Goal: Find specific page/section: Find specific page/section

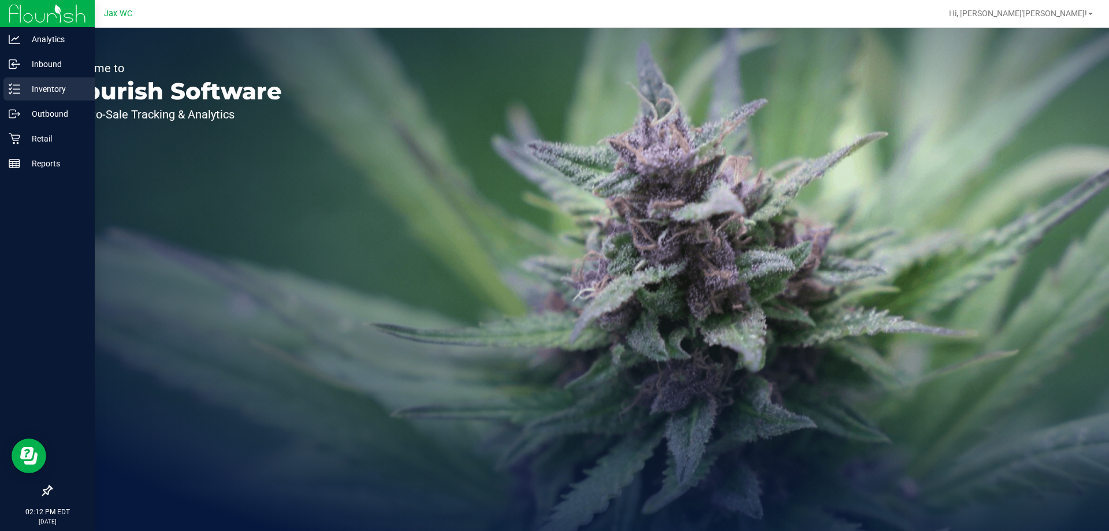
click at [27, 96] on div "Inventory" at bounding box center [48, 88] width 91 height 23
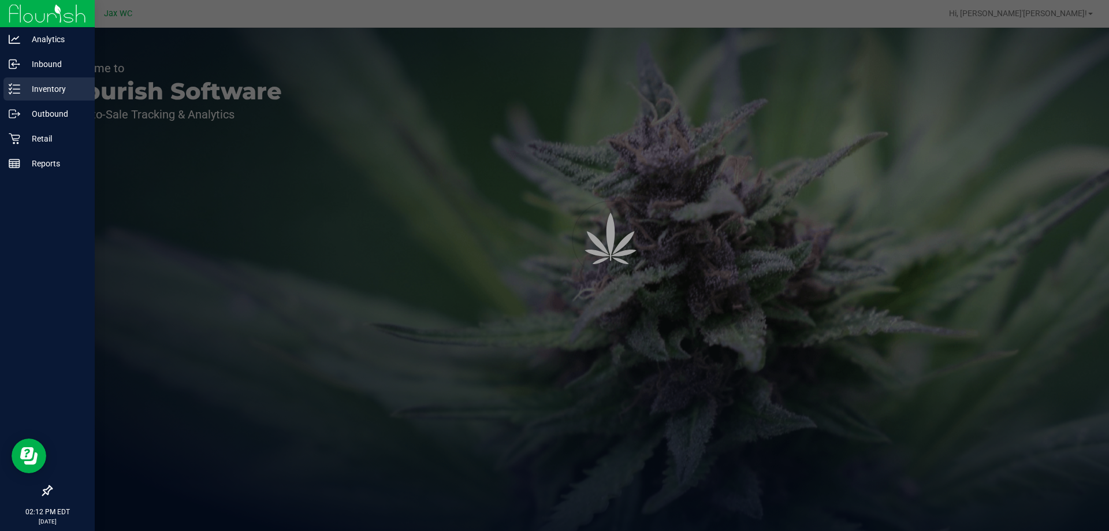
click at [6, 86] on div "Inventory" at bounding box center [48, 88] width 91 height 23
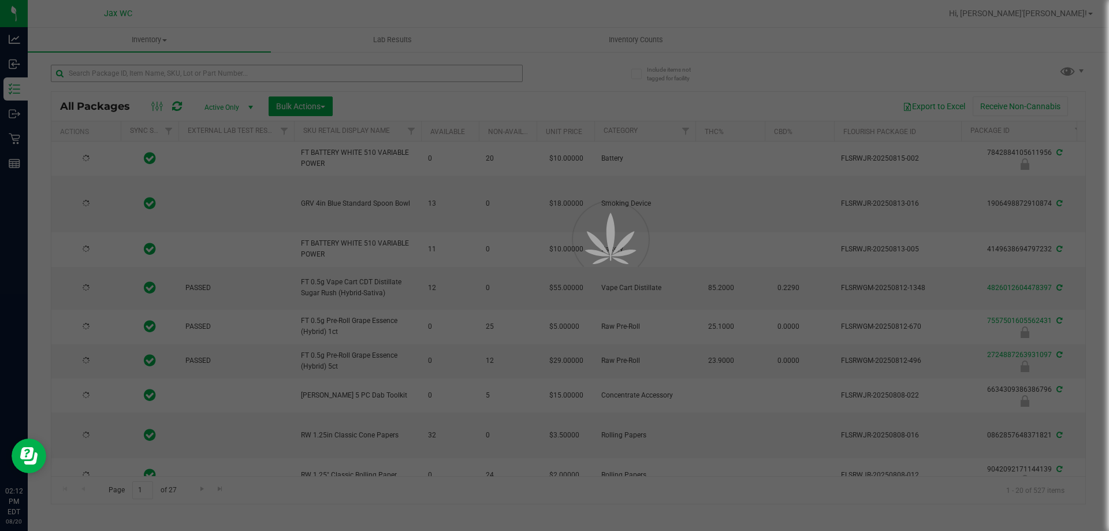
click at [158, 76] on div at bounding box center [554, 265] width 1109 height 531
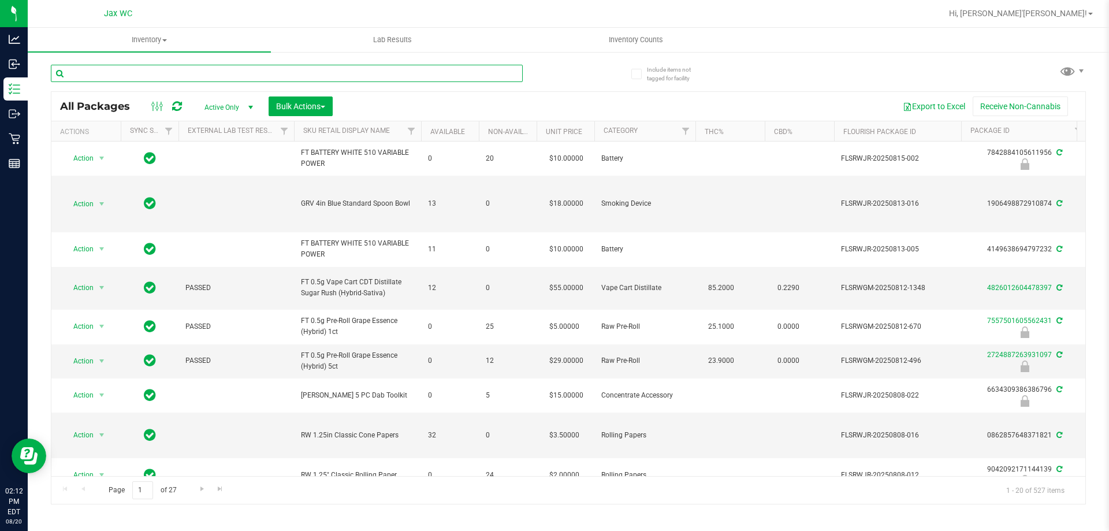
click at [158, 76] on input "text" at bounding box center [287, 73] width 472 height 17
type input "grz"
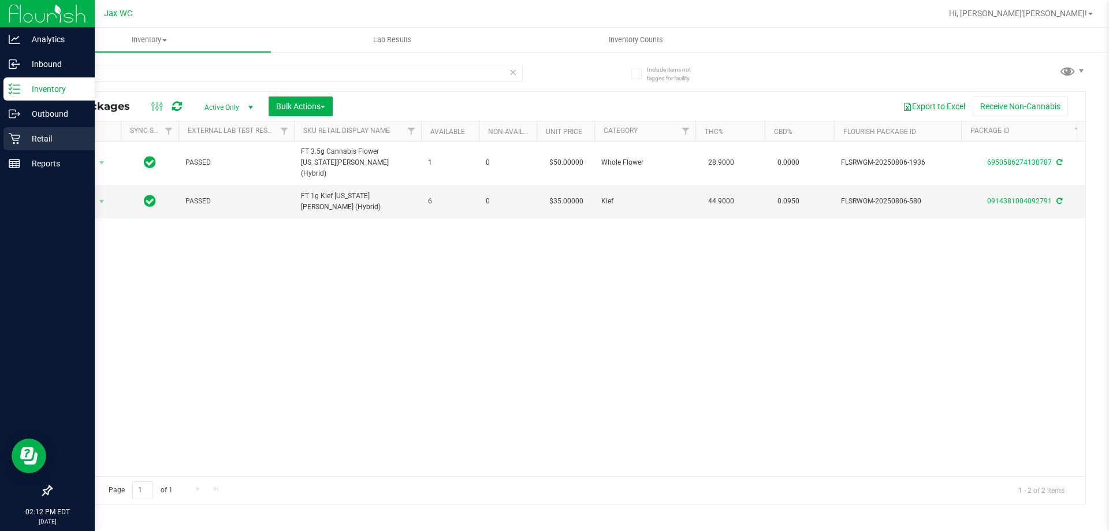
click at [38, 147] on div "Retail" at bounding box center [48, 138] width 91 height 23
